Goal: Information Seeking & Learning: Understand process/instructions

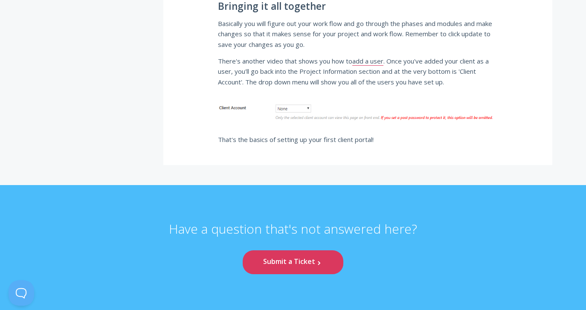
scroll to position [2690, 0]
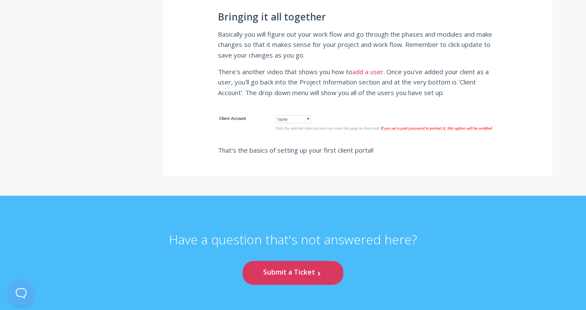
click at [368, 76] on link "add a user" at bounding box center [367, 71] width 31 height 9
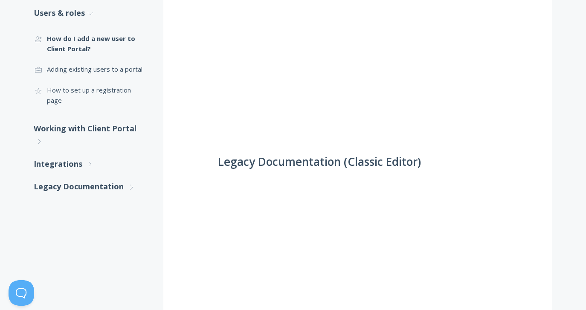
scroll to position [264, 0]
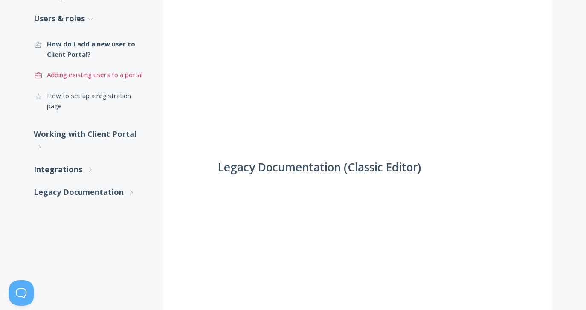
click at [124, 77] on link ".st0{fill:none;stroke:#000000;stroke-width:2;stroke-miterlimit:10;} Untitled-20…" at bounding box center [90, 74] width 113 height 20
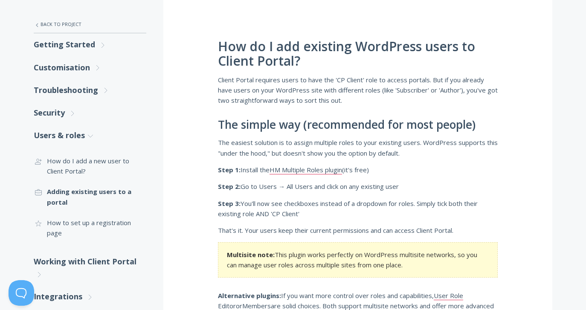
scroll to position [154, 0]
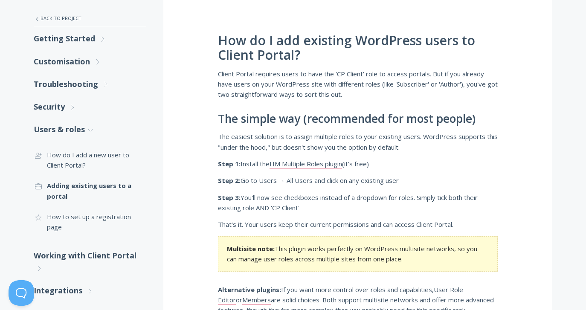
click at [317, 183] on p "Step 2: Go to Users → All Users and click on any existing user" at bounding box center [358, 180] width 280 height 10
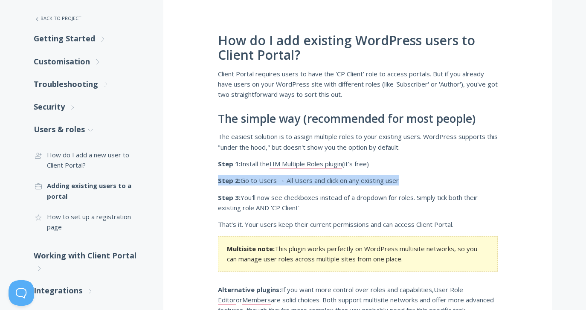
click at [317, 183] on p "Step 2: Go to Users → All Users and click on any existing user" at bounding box center [358, 180] width 280 height 10
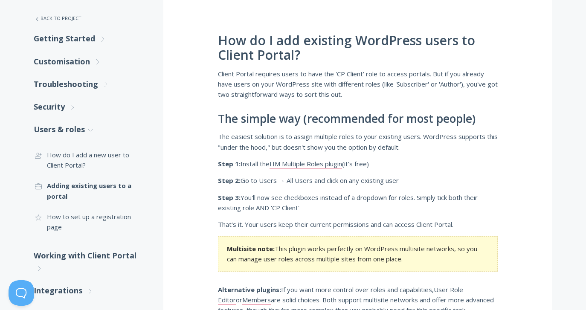
click at [281, 206] on p "Step 3: You'll now see checkboxes instead of a dropdown for roles. Simply tick …" at bounding box center [358, 202] width 280 height 21
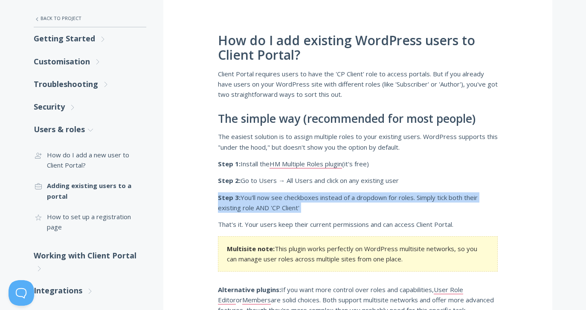
click at [281, 206] on p "Step 3: You'll now see checkboxes instead of a dropdown for roles. Simply tick …" at bounding box center [358, 202] width 280 height 21
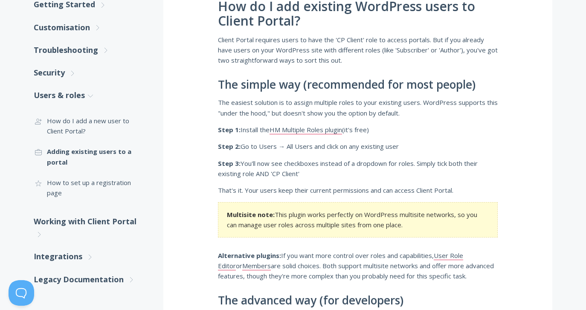
scroll to position [205, 0]
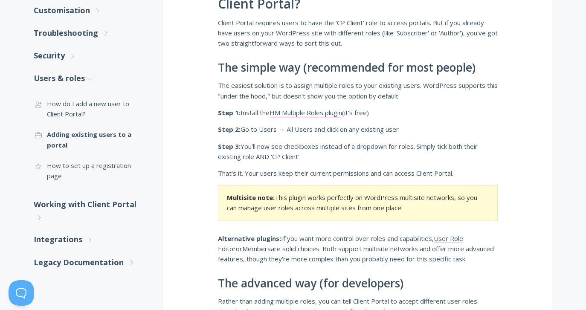
click at [272, 239] on strong "Alternative plugins:" at bounding box center [249, 238] width 63 height 9
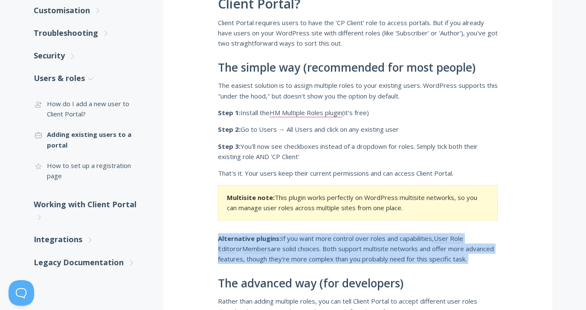
click at [272, 239] on strong "Alternative plugins:" at bounding box center [249, 238] width 63 height 9
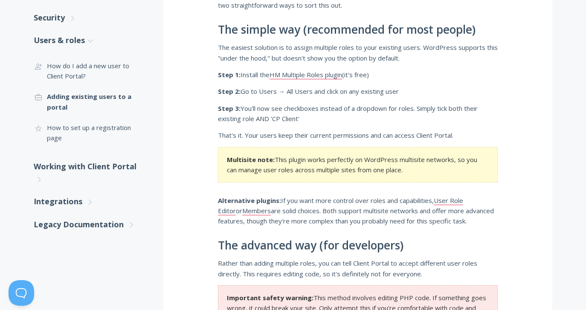
scroll to position [251, 0]
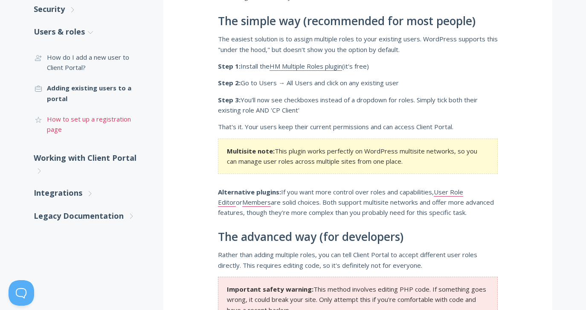
click at [127, 122] on link ".cls-1{fill:none;stroke:#000;stroke-miterlimit:10;stroke-width:2px;} 1. General…" at bounding box center [90, 124] width 113 height 31
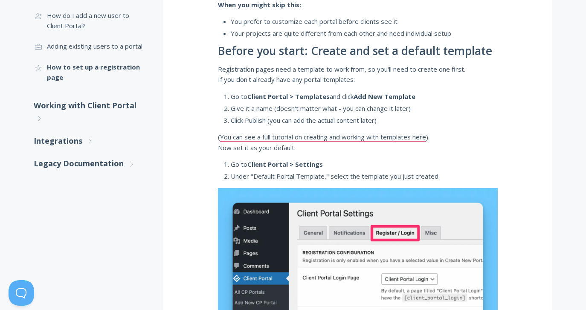
scroll to position [194, 0]
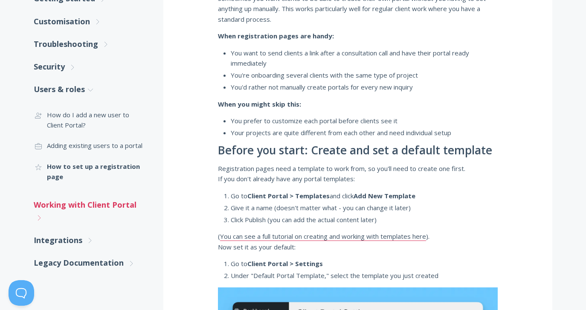
click at [85, 207] on link "Working with Client Portal .st0{fill:none;stroke:#000000;stroke-width:2;stroke-…" at bounding box center [90, 211] width 113 height 35
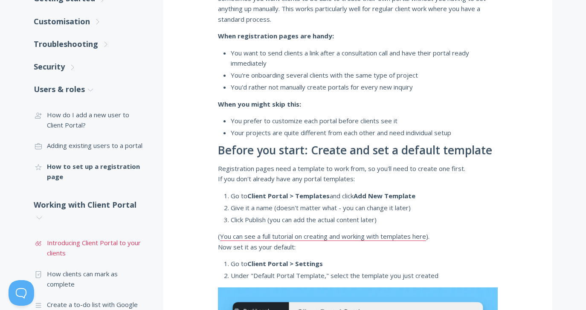
click at [89, 243] on link ".st0{fill:none;stroke:#000000;stroke-width:2;stroke-miterlimit:10;} Untitled-16…" at bounding box center [90, 247] width 113 height 31
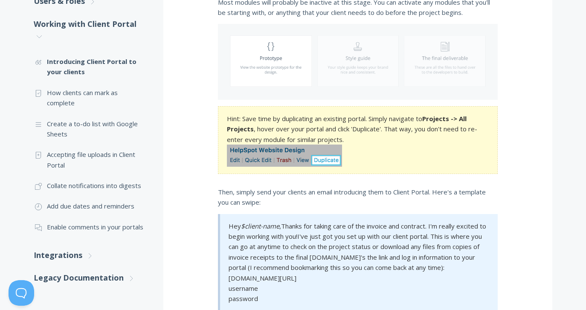
scroll to position [276, 0]
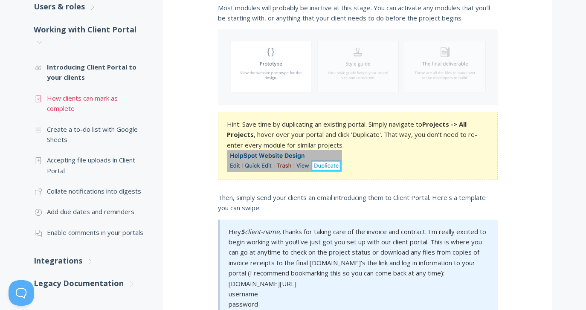
click at [98, 99] on link ".st0{fill:none;stroke:#000000;stroke-width:2;stroke-miterlimit:10;} Untitled-15…" at bounding box center [90, 103] width 113 height 31
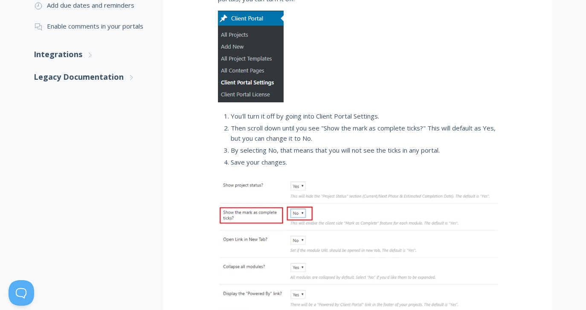
scroll to position [181, 0]
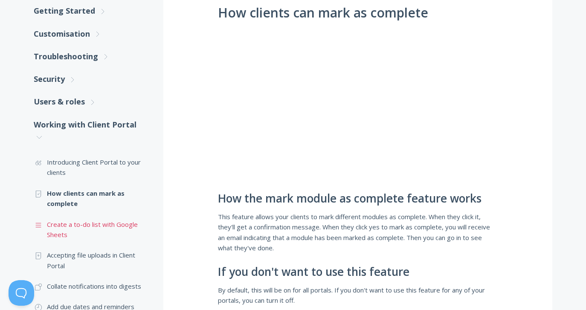
click at [126, 233] on link ".st0{fill:none;stroke:#000000;stroke-width:2;stroke-miterlimit:10;} Untitled-16…" at bounding box center [90, 229] width 113 height 31
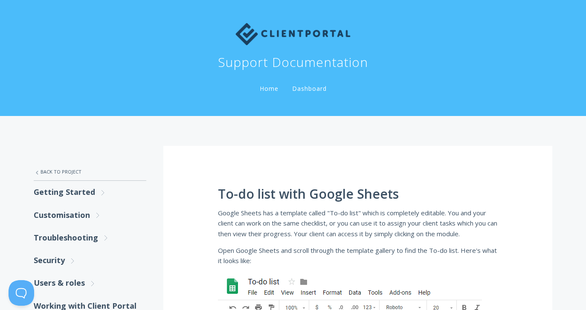
click at [419, 217] on p "Google Sheets has a template called "To-do list" which is completely editable. …" at bounding box center [358, 223] width 280 height 31
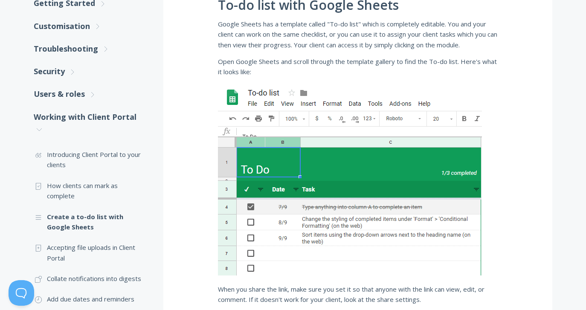
scroll to position [195, 0]
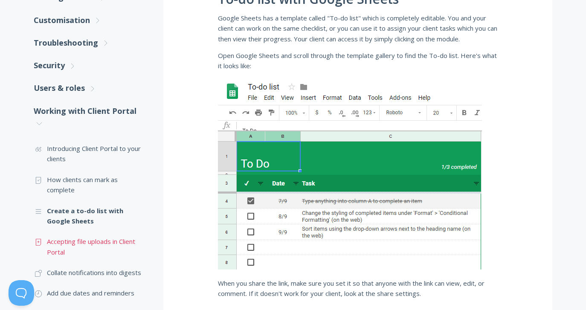
click at [104, 245] on link ".st0{fill:none;stroke:#000000;stroke-width:2;stroke-miterlimit:10;} Untitled-15…" at bounding box center [90, 246] width 113 height 31
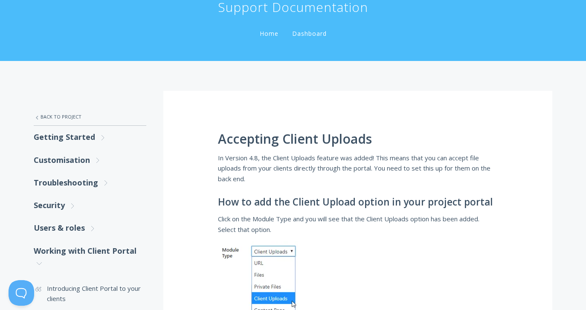
scroll to position [85, 0]
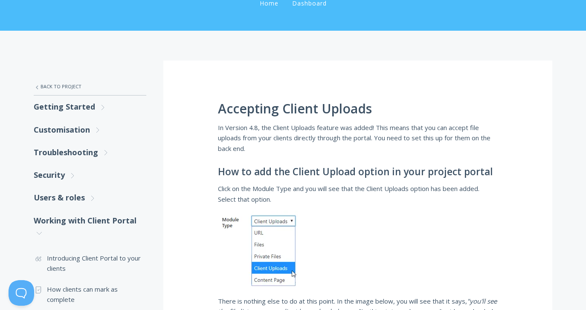
click at [296, 138] on p "In Version 4.8, the Client Uploads feature was added! This means that you can a…" at bounding box center [358, 137] width 280 height 31
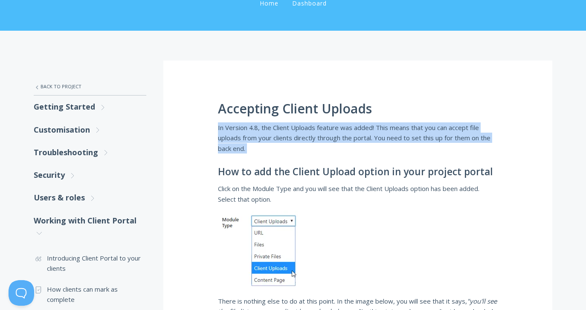
click at [296, 138] on p "In Version 4.8, the Client Uploads feature was added! This means that you can a…" at bounding box center [358, 137] width 280 height 31
click at [285, 147] on p "In Version 4.8, the Client Uploads feature was added! This means that you can a…" at bounding box center [358, 137] width 280 height 31
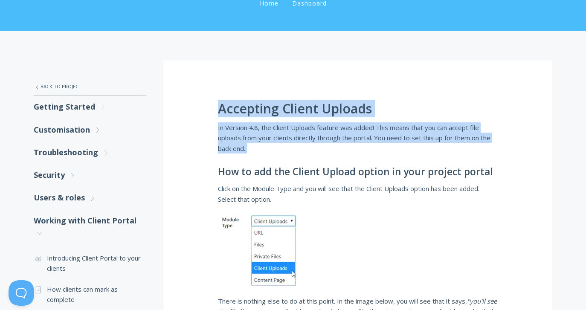
drag, startPoint x: 285, startPoint y: 147, endPoint x: 223, endPoint y: 99, distance: 78.1
drag, startPoint x: 223, startPoint y: 99, endPoint x: 238, endPoint y: 151, distance: 54.0
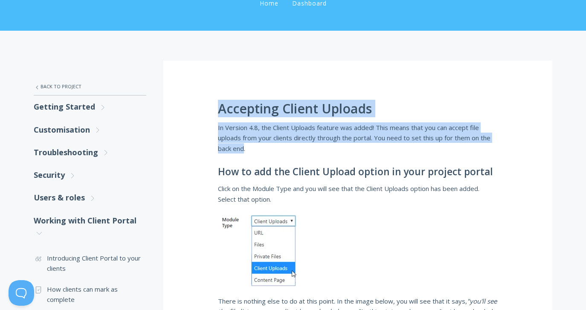
click at [238, 151] on p "In Version 4.8, the Client Uploads feature was added! This means that you can a…" at bounding box center [358, 137] width 280 height 31
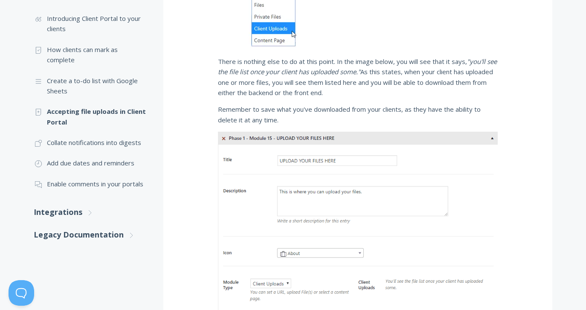
scroll to position [324, 0]
click at [125, 142] on link ".st0{fill:none;stroke:#000000;stroke-width:2;stroke-miterlimit:10;} Untitled-17…" at bounding box center [90, 143] width 113 height 20
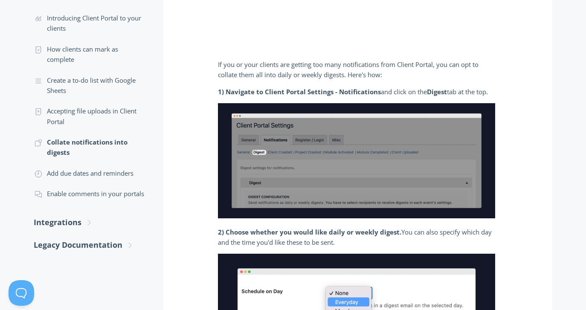
scroll to position [319, 0]
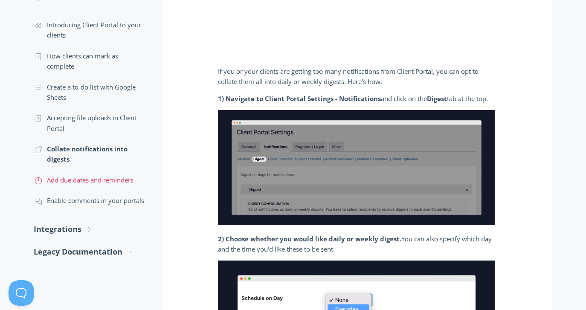
click at [106, 178] on link ".st0{fill:none;stroke:#000000;stroke-width:2;stroke-miterlimit:10;} Untitled-18…" at bounding box center [90, 180] width 113 height 20
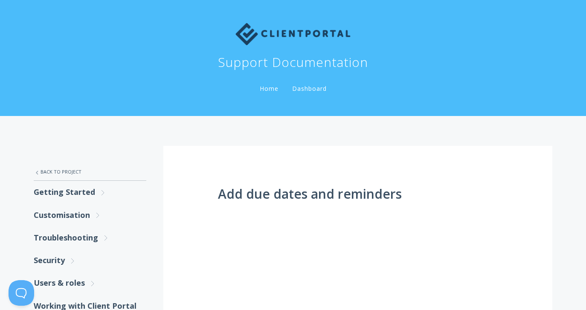
scroll to position [392, 0]
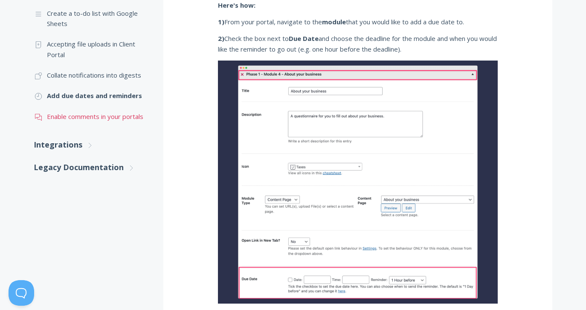
click at [104, 122] on link ".st0{fill:none;stroke:#000000;stroke-width:2;stroke-miterlimit:10;} 3. Communic…" at bounding box center [90, 116] width 113 height 20
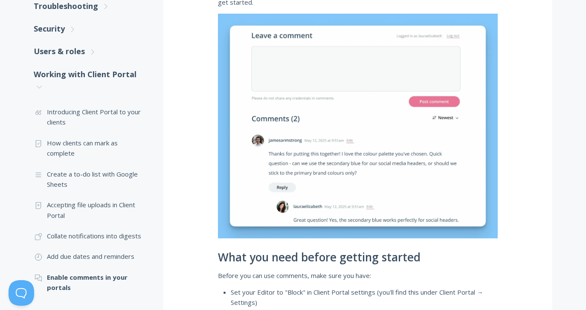
scroll to position [251, 0]
